Goal: Check status

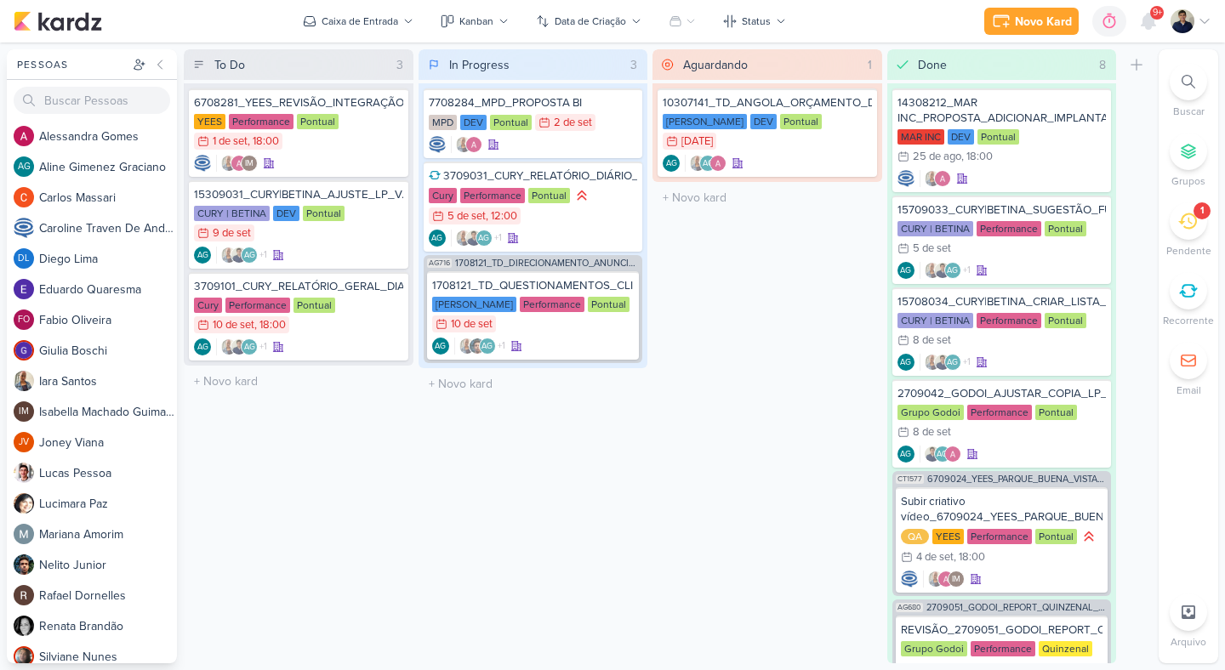
click at [1193, 213] on div "1" at bounding box center [1201, 210] width 17 height 17
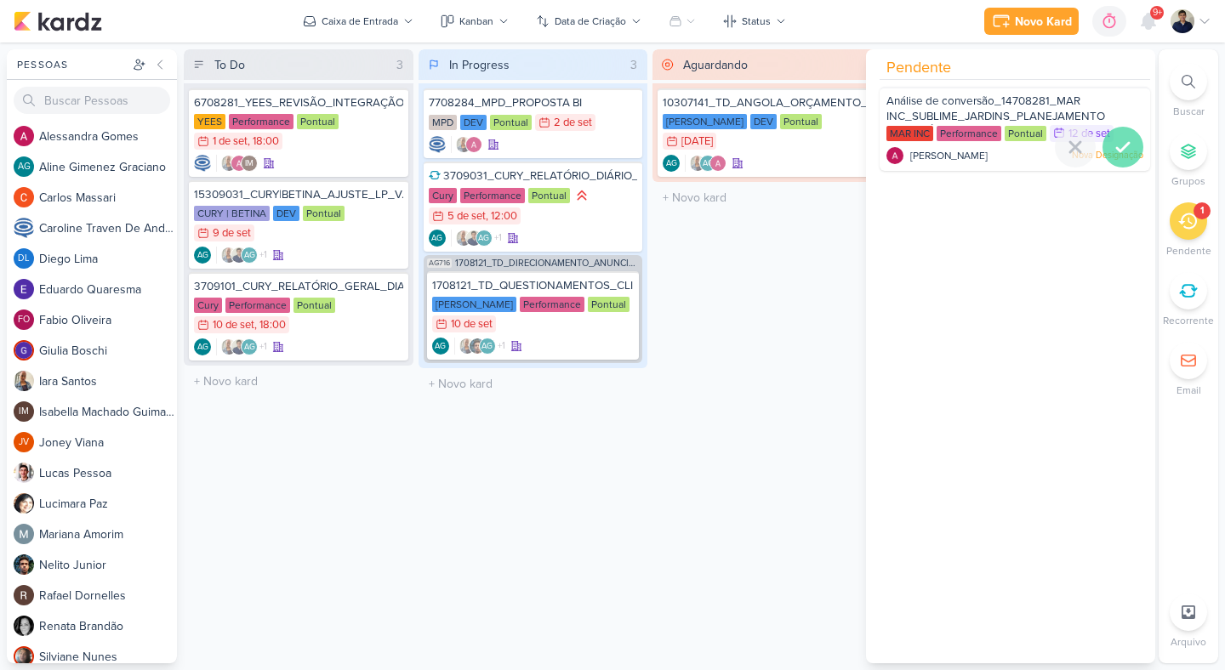
click at [1113, 153] on icon at bounding box center [1123, 147] width 20 height 20
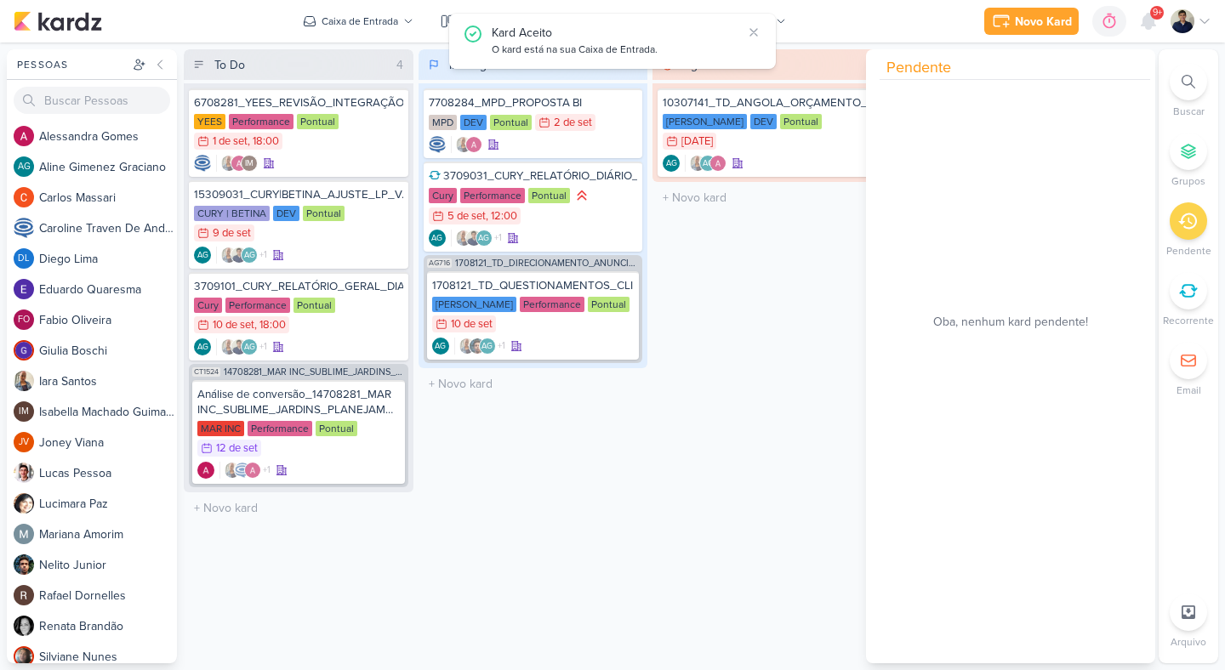
click at [664, 448] on div "Aguardando 1 Mover Para Esquerda Mover Para Direita Deletar 10307141_TD_ANGOLA_…" at bounding box center [767, 356] width 230 height 614
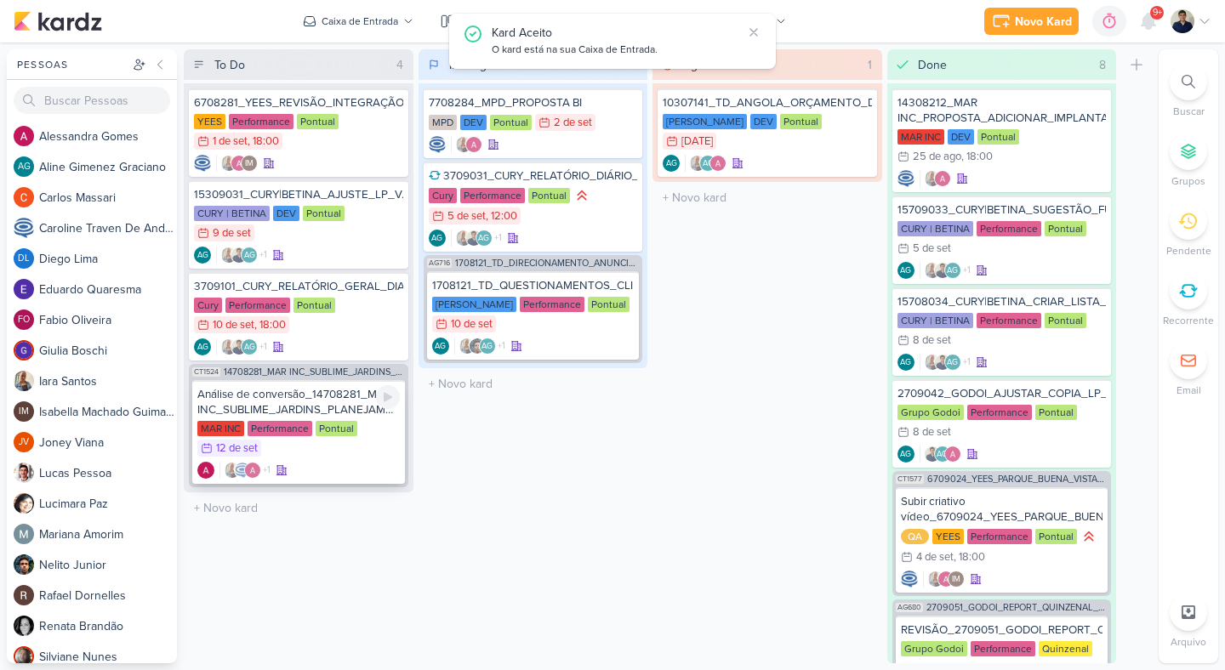
click at [375, 432] on div "MAR INC Performance Pontual 12/9 12 de set" at bounding box center [298, 439] width 202 height 37
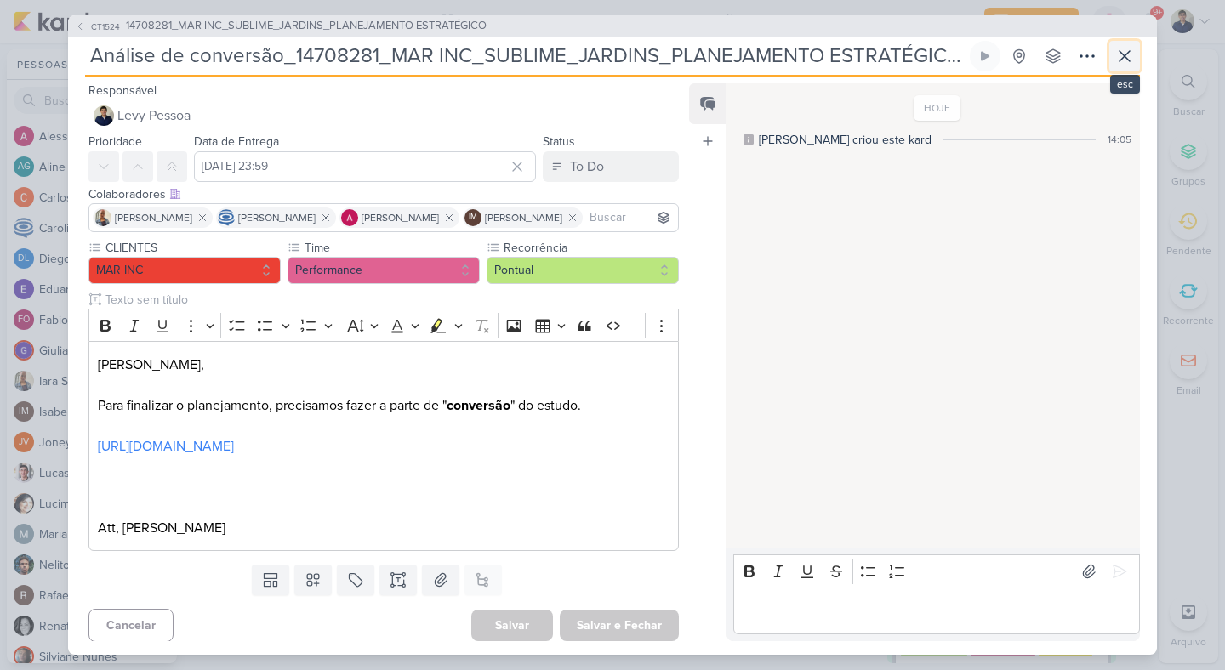
click at [1126, 55] on icon at bounding box center [1124, 56] width 20 height 20
